Goal: Information Seeking & Learning: Learn about a topic

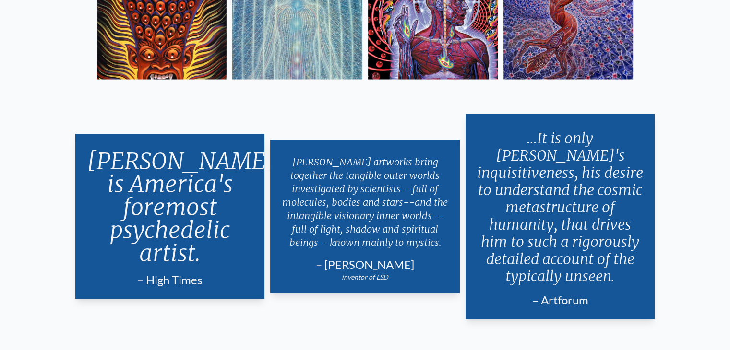
scroll to position [1865, 0]
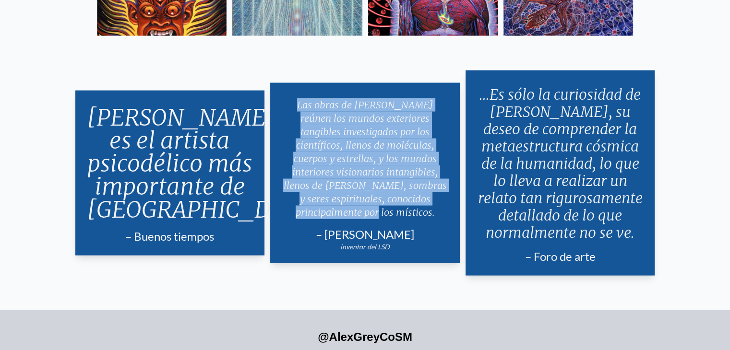
drag, startPoint x: 293, startPoint y: 114, endPoint x: 436, endPoint y: 208, distance: 171.0
click at [436, 208] on p "Las obras de [PERSON_NAME] reúnen los mundos exteriores tangibles investigados …" at bounding box center [365, 159] width 167 height 129
copy font "Las obras de [PERSON_NAME] reúnen los mundos exteriores tangibles investigados …"
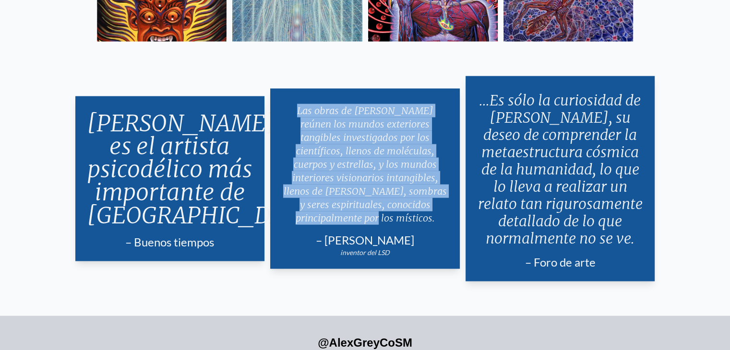
scroll to position [1847, 0]
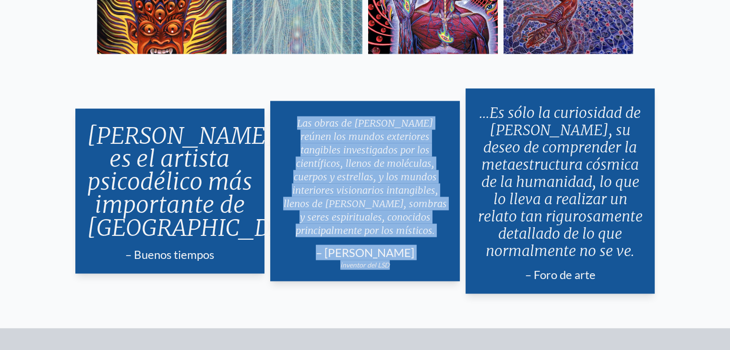
drag, startPoint x: 387, startPoint y: 260, endPoint x: 283, endPoint y: 130, distance: 166.2
click at [283, 130] on div "Las obras de [PERSON_NAME] reúnen los mundos exteriores tangibles investigados …" at bounding box center [365, 191] width 190 height 180
copy div "Las obras de [PERSON_NAME] reúnen los mundos exteriores tangibles investigados …"
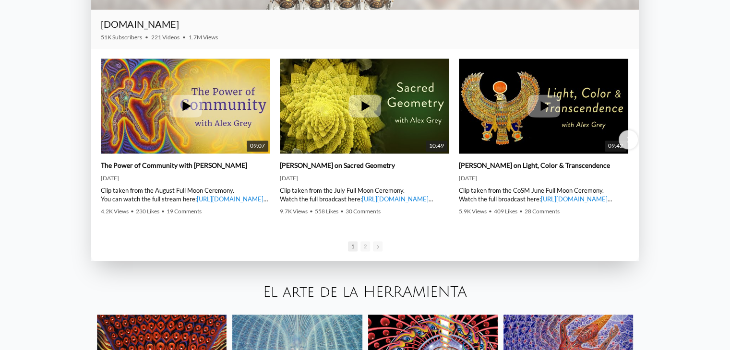
scroll to position [1445, 0]
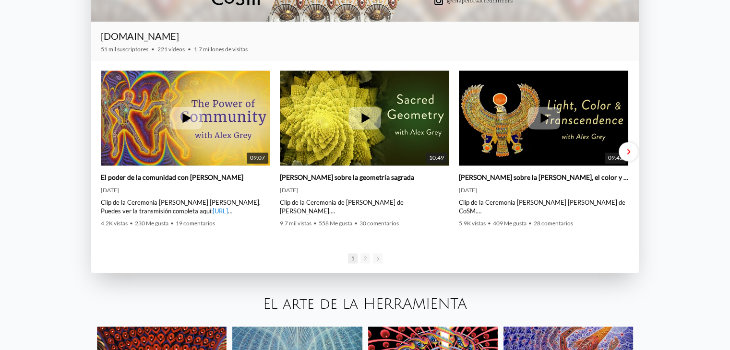
click at [627, 150] on span "Siguiente diapositiva" at bounding box center [627, 151] width 3 height 7
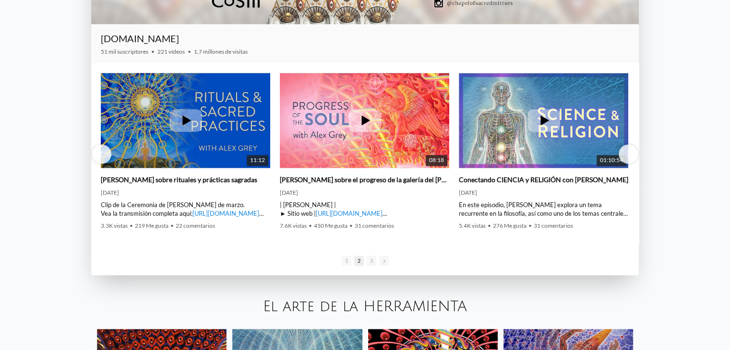
scroll to position [1433, 0]
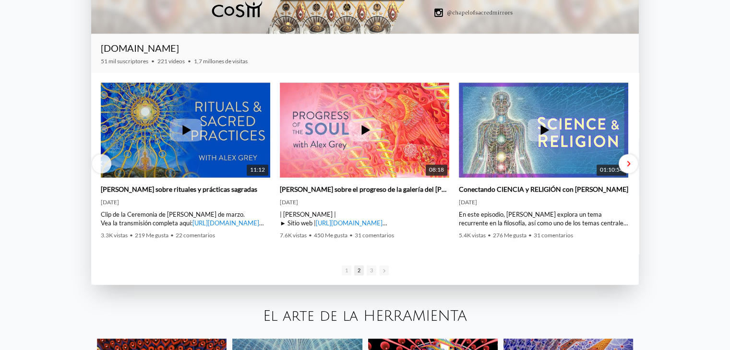
click at [630, 163] on div "Siguiente diapositiva" at bounding box center [628, 163] width 19 height 19
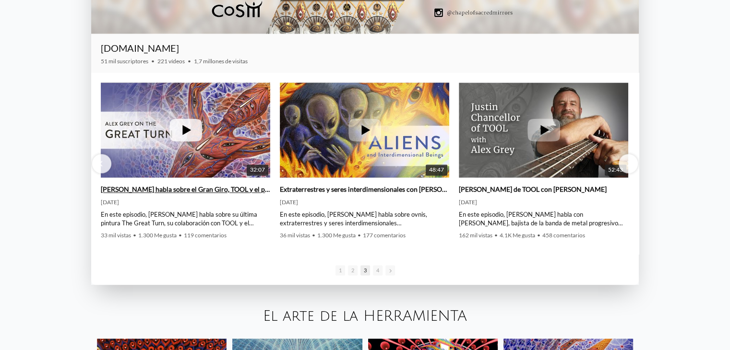
click at [225, 191] on font "[PERSON_NAME] habla sobre el Gran Giro, TOOL y el proceso creativo" at bounding box center [206, 189] width 210 height 8
click at [632, 161] on div "Siguiente diapositiva" at bounding box center [628, 163] width 19 height 19
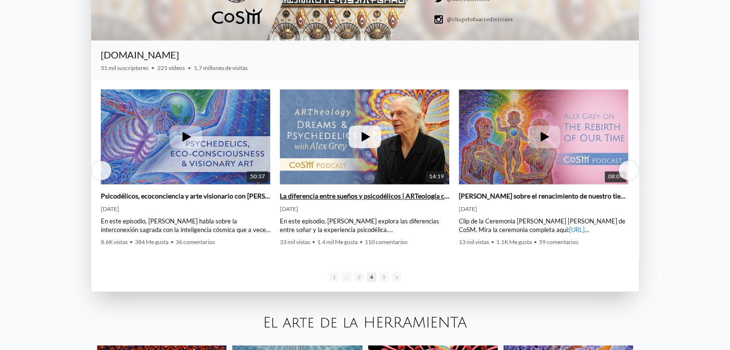
scroll to position [1426, 0]
click at [626, 170] on span "Siguiente diapositiva" at bounding box center [627, 170] width 3 height 7
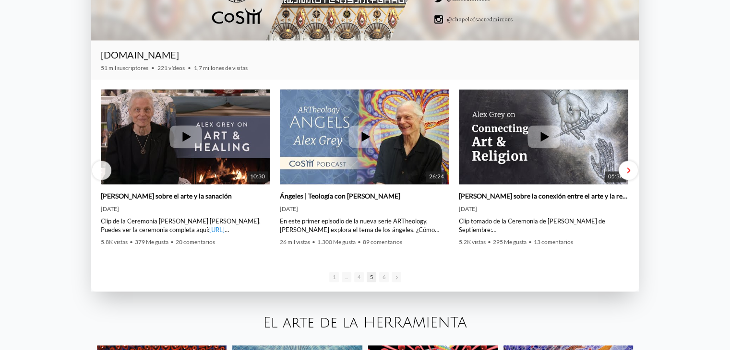
click at [626, 175] on div "Siguiente diapositiva" at bounding box center [628, 170] width 19 height 19
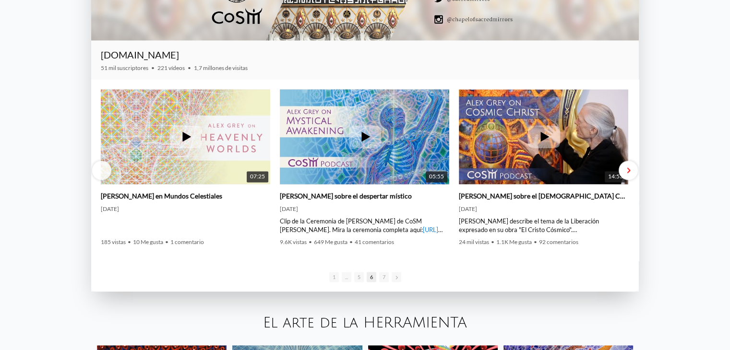
click at [625, 174] on div "Siguiente diapositiva" at bounding box center [628, 170] width 19 height 19
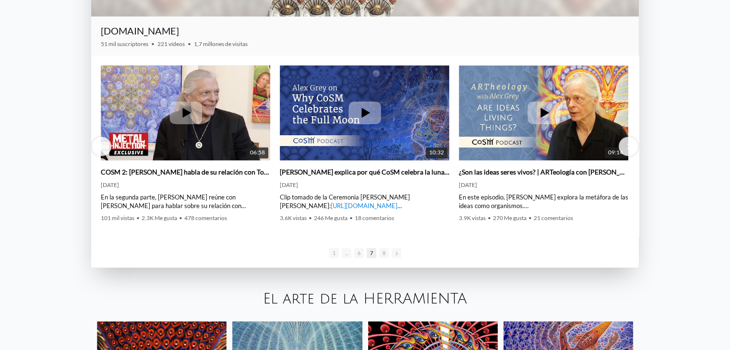
scroll to position [1449, 0]
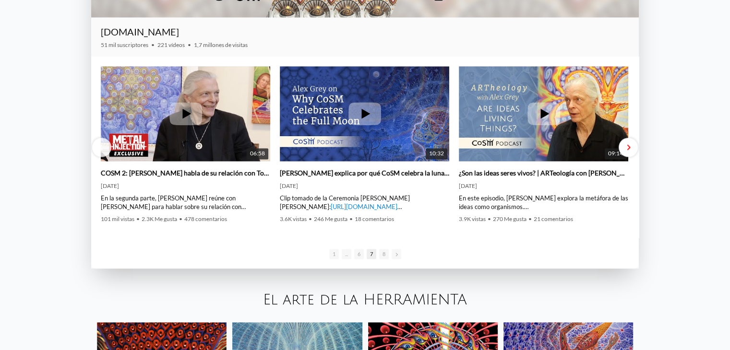
click at [628, 145] on span "Siguiente diapositiva" at bounding box center [627, 147] width 3 height 7
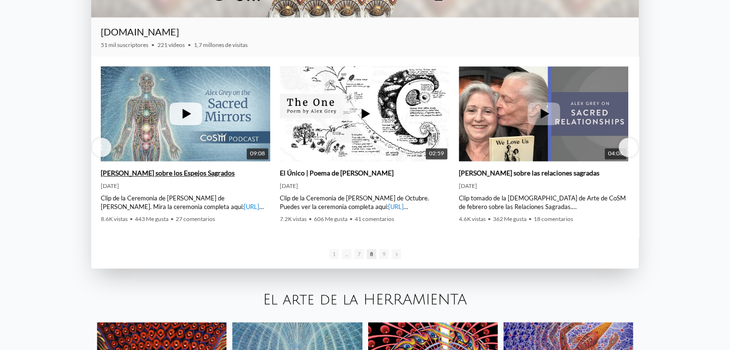
click at [184, 108] on icon at bounding box center [185, 113] width 33 height 23
